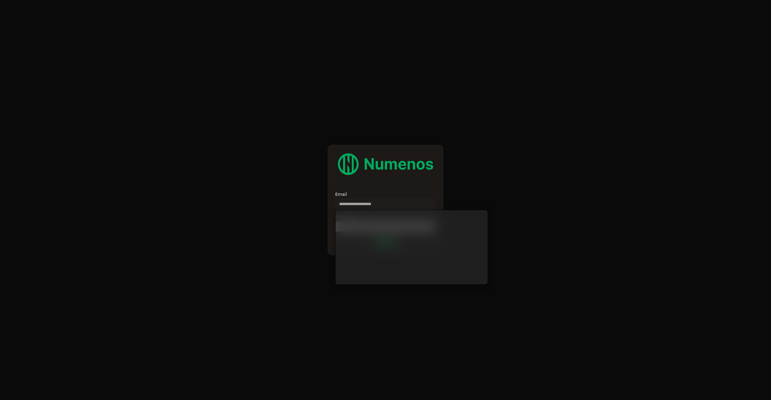
type input "**********"
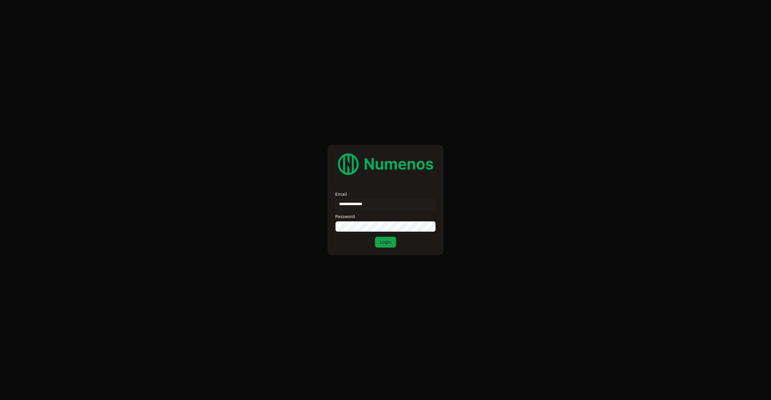
click at [380, 240] on button "Login" at bounding box center [385, 242] width 21 height 11
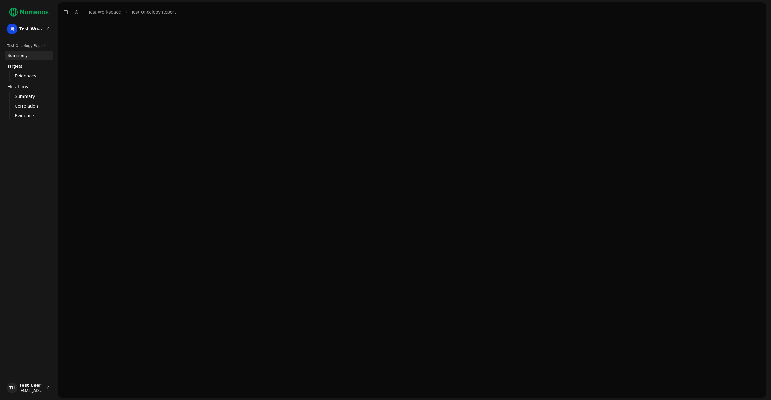
click at [341, 124] on div at bounding box center [412, 210] width 708 height 376
click at [28, 89] on link "Mutations" at bounding box center [29, 87] width 48 height 10
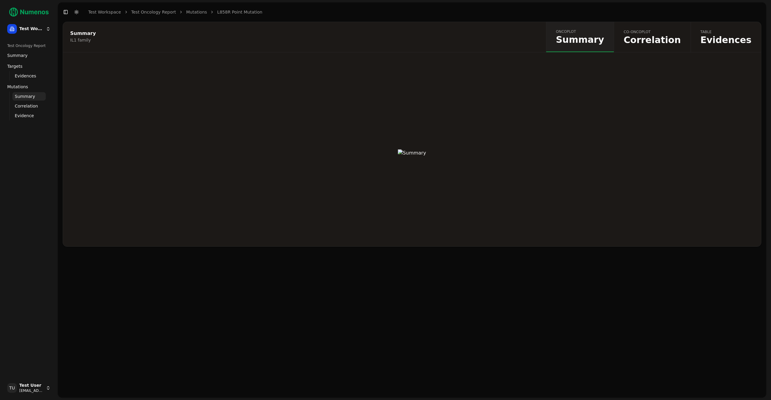
click at [656, 43] on span "Correlation" at bounding box center [651, 40] width 57 height 9
click at [717, 45] on link "table Evidences" at bounding box center [725, 37] width 71 height 30
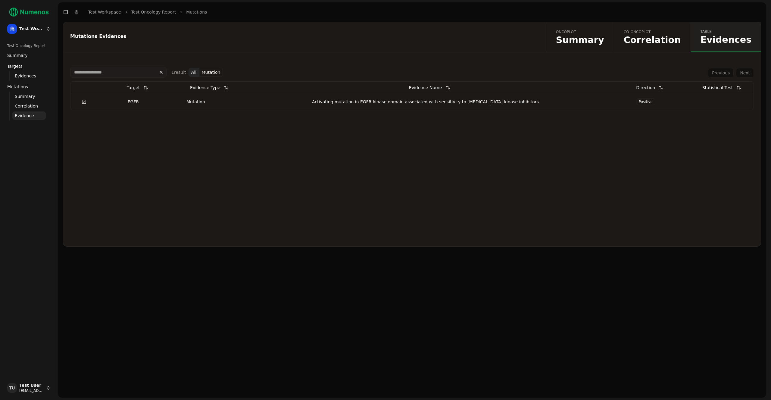
click at [273, 103] on div "Activating mutation in EGFR kinase domain associated with sensitivity to [MEDIC…" at bounding box center [426, 102] width 364 height 6
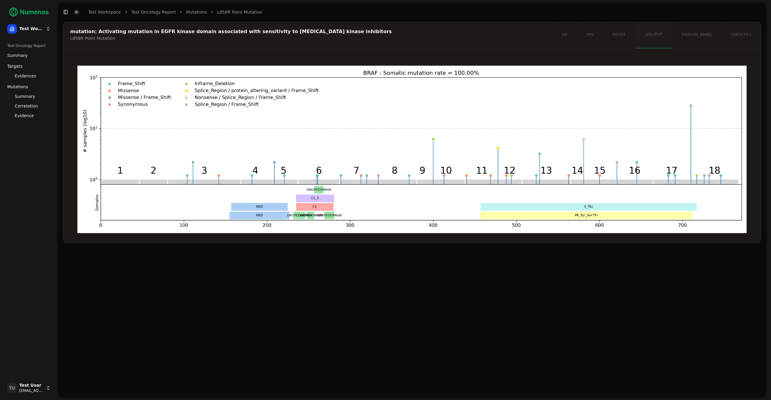
click at [709, 34] on div "os pfs recist lollipop [PERSON_NAME] statistics" at bounding box center [656, 35] width 209 height 26
drag, startPoint x: 382, startPoint y: 213, endPoint x: 374, endPoint y: 232, distance: 20.9
click at [382, 213] on img at bounding box center [411, 149] width 669 height 167
click at [373, 270] on div "mutation: Activating mutation in EGFR kinase domain associated with sensitivity…" at bounding box center [412, 210] width 708 height 376
